Goal: Information Seeking & Learning: Learn about a topic

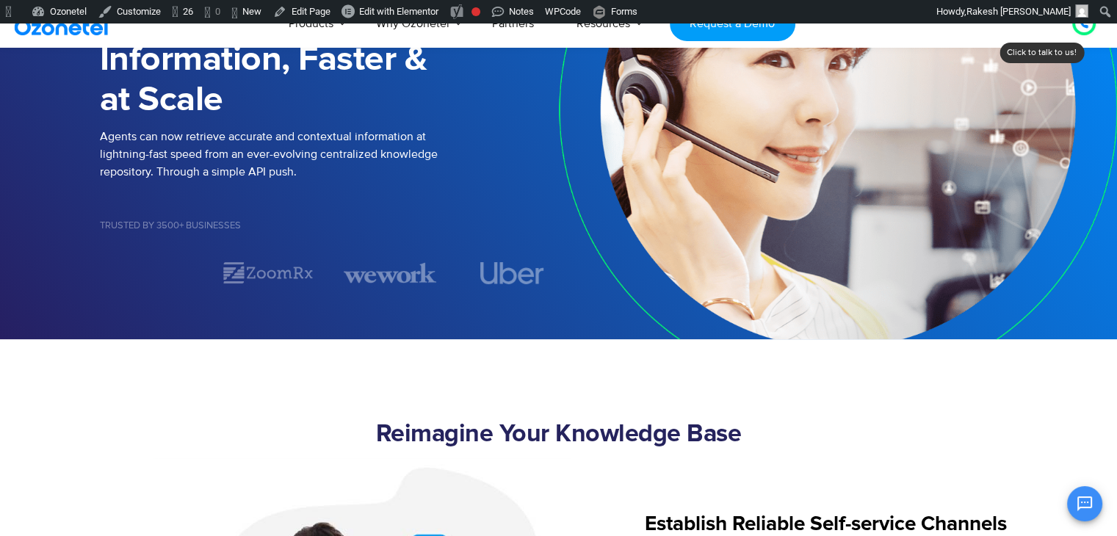
scroll to position [323, 0]
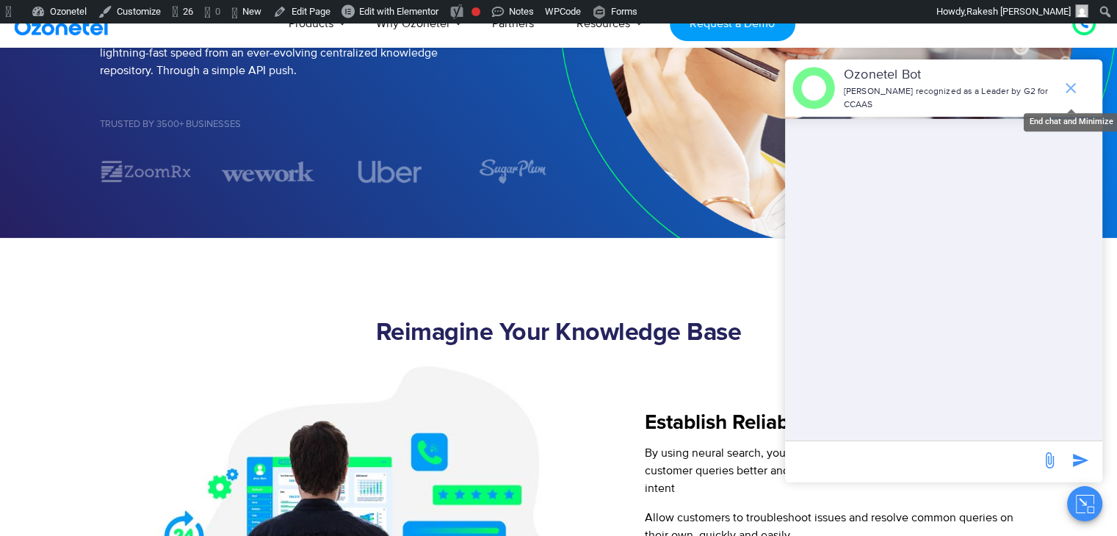
click at [1074, 86] on icon "end chat or minimize" at bounding box center [1071, 88] width 18 height 18
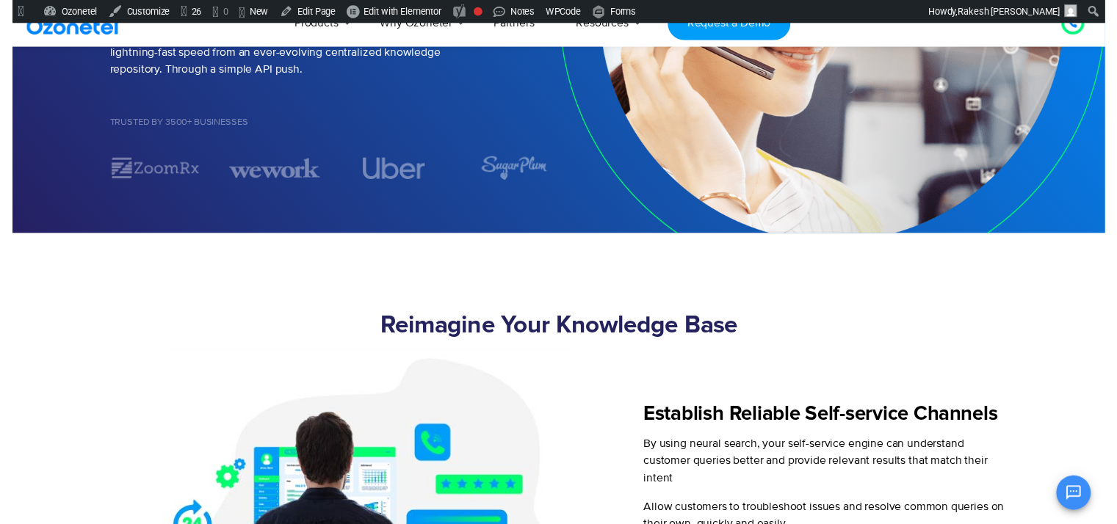
scroll to position [0, 0]
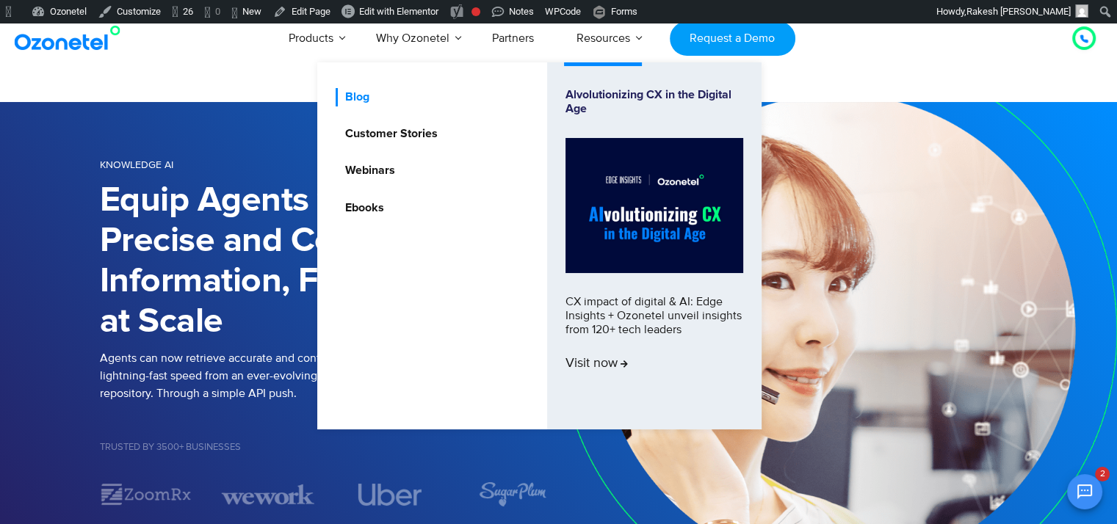
click at [367, 95] on link "Blog" at bounding box center [354, 97] width 36 height 18
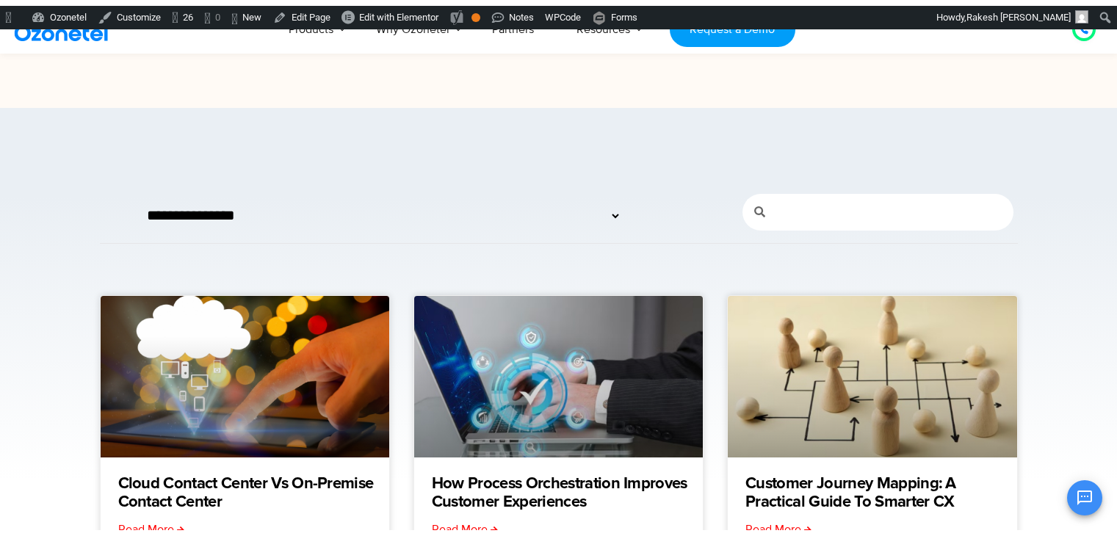
scroll to position [371, 0]
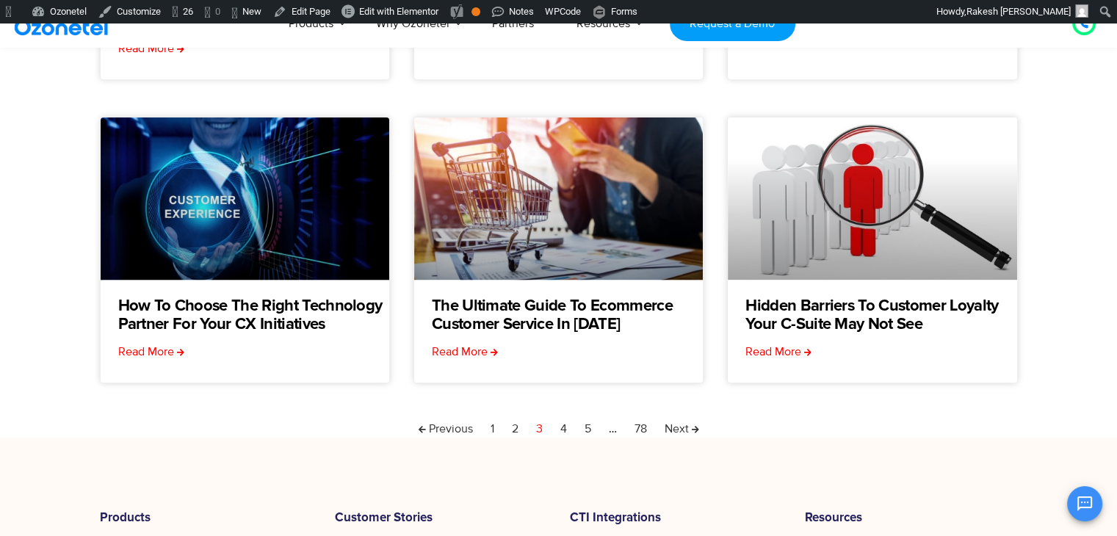
scroll to position [496, 0]
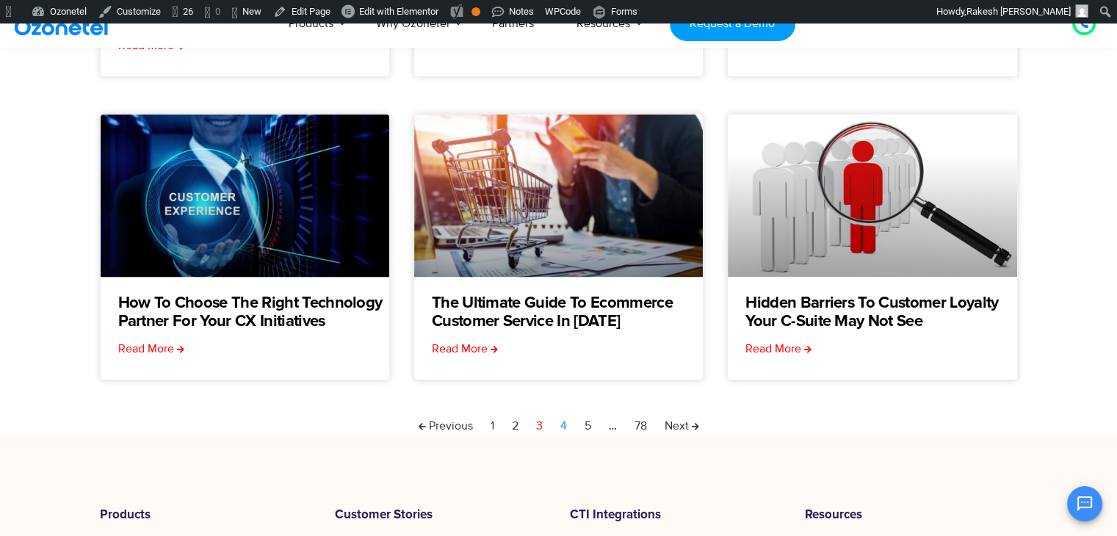
click at [563, 427] on link "Page 4" at bounding box center [563, 426] width 7 height 18
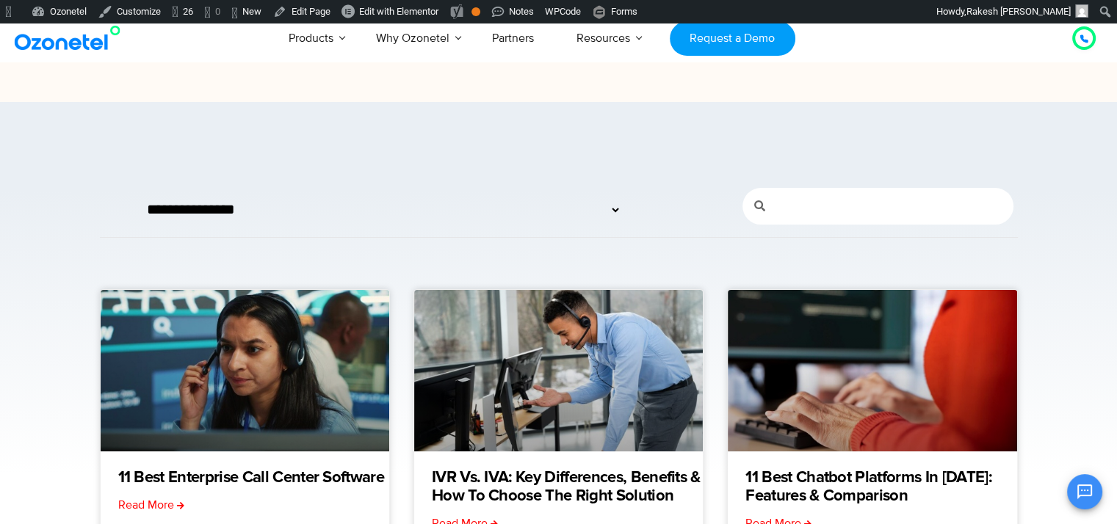
click at [356, 123] on section "**********" at bounding box center [558, 507] width 1117 height 811
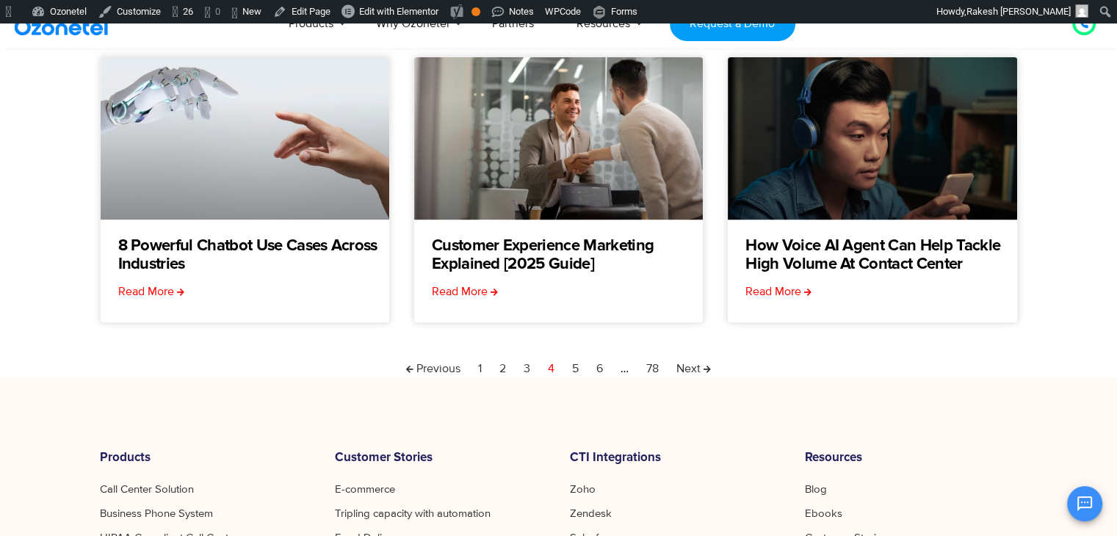
scroll to position [560, 0]
